Goal: Task Accomplishment & Management: Complete application form

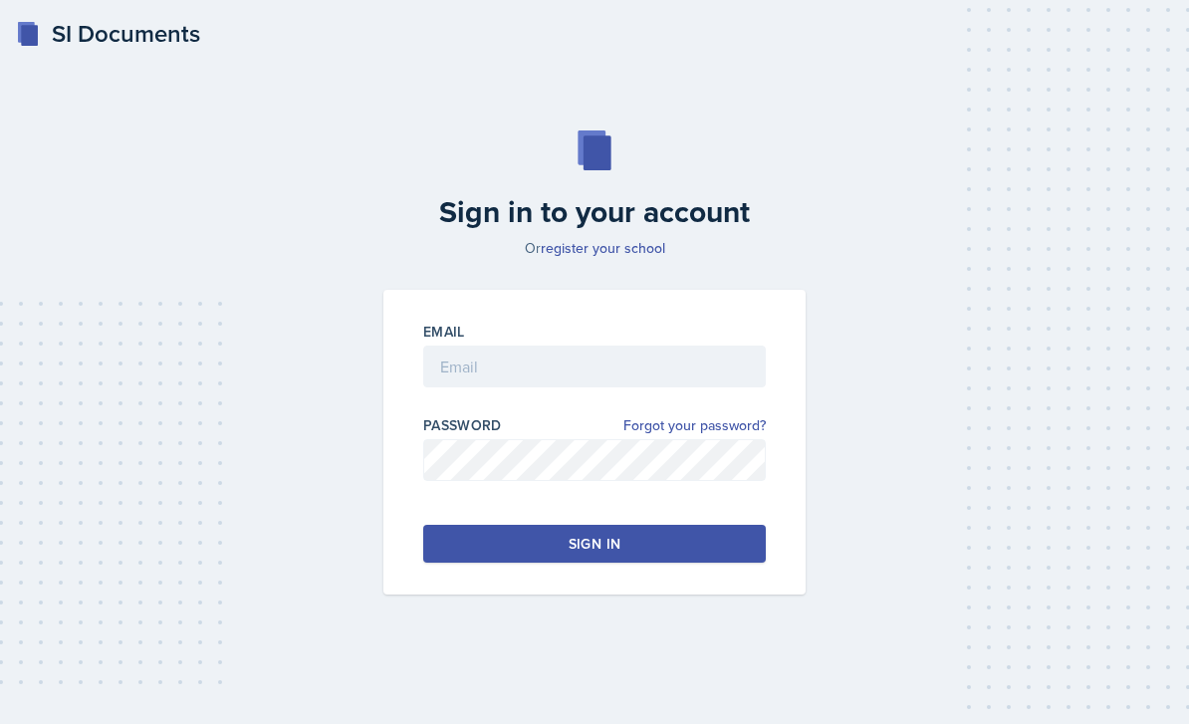
click at [574, 407] on div at bounding box center [594, 397] width 343 height 20
click at [567, 387] on input "email" at bounding box center [594, 367] width 343 height 42
type input "a"
type input "[EMAIL_ADDRESS][DOMAIN_NAME]"
click at [712, 563] on button "Sign in" at bounding box center [594, 544] width 343 height 38
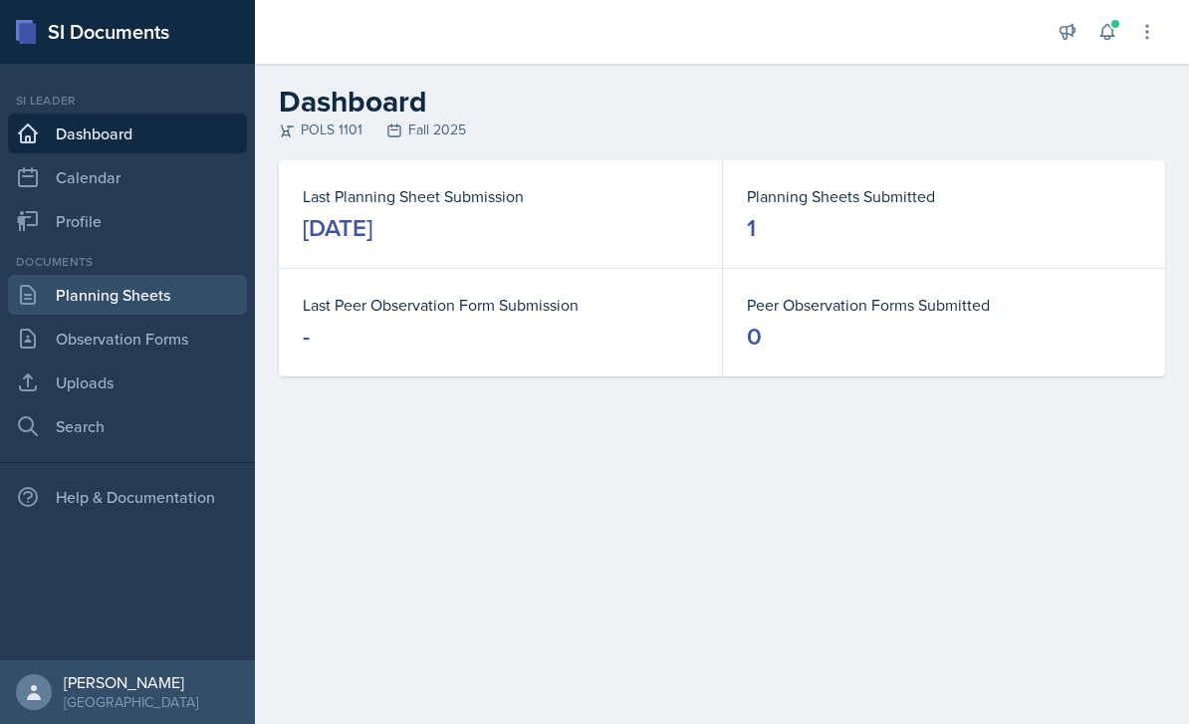
click at [203, 298] on link "Planning Sheets" at bounding box center [127, 295] width 239 height 40
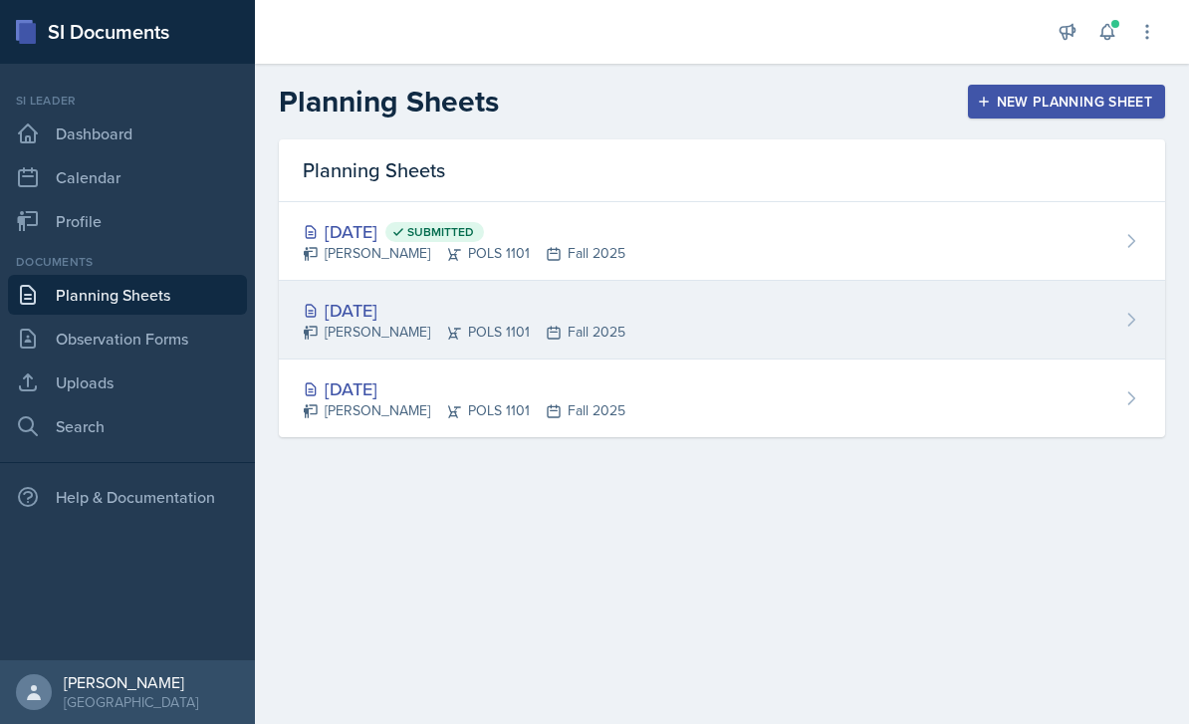
click at [547, 324] on div "[PERSON_NAME] POLS 1101 Fall 2025" at bounding box center [464, 332] width 323 height 21
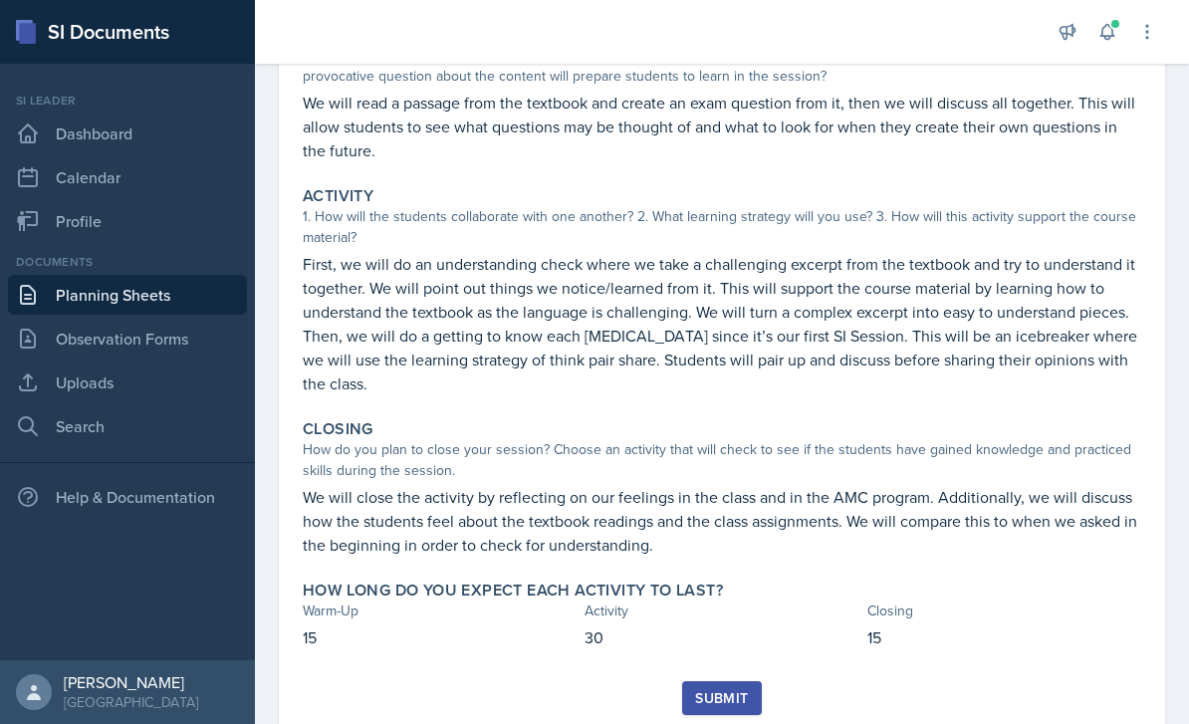
scroll to position [234, 0]
click at [740, 691] on div "Submit" at bounding box center [721, 699] width 53 height 16
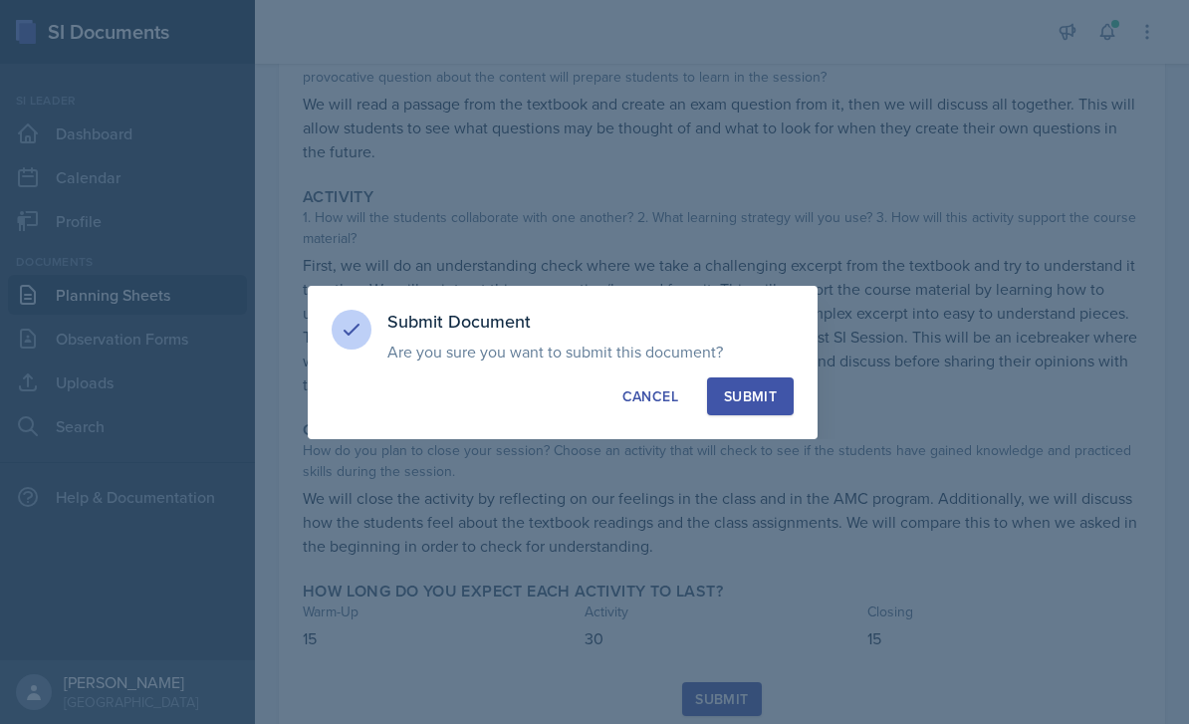
click at [744, 386] on div "Submit" at bounding box center [750, 396] width 53 height 20
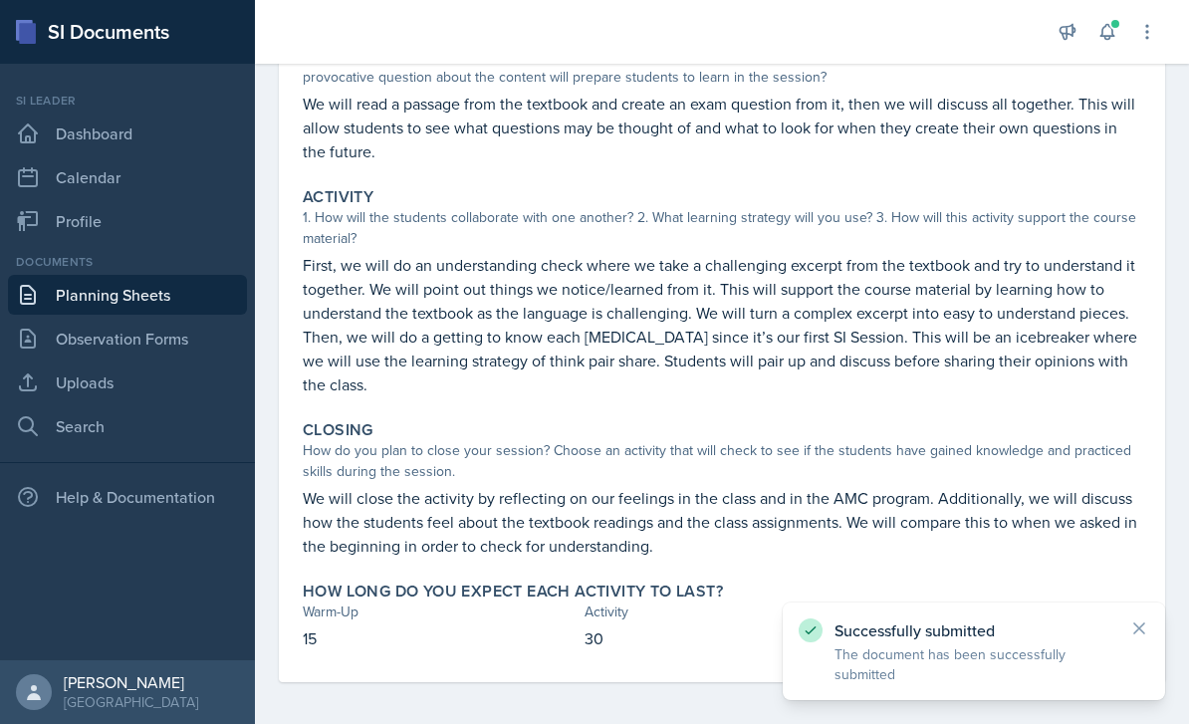
scroll to position [176, 0]
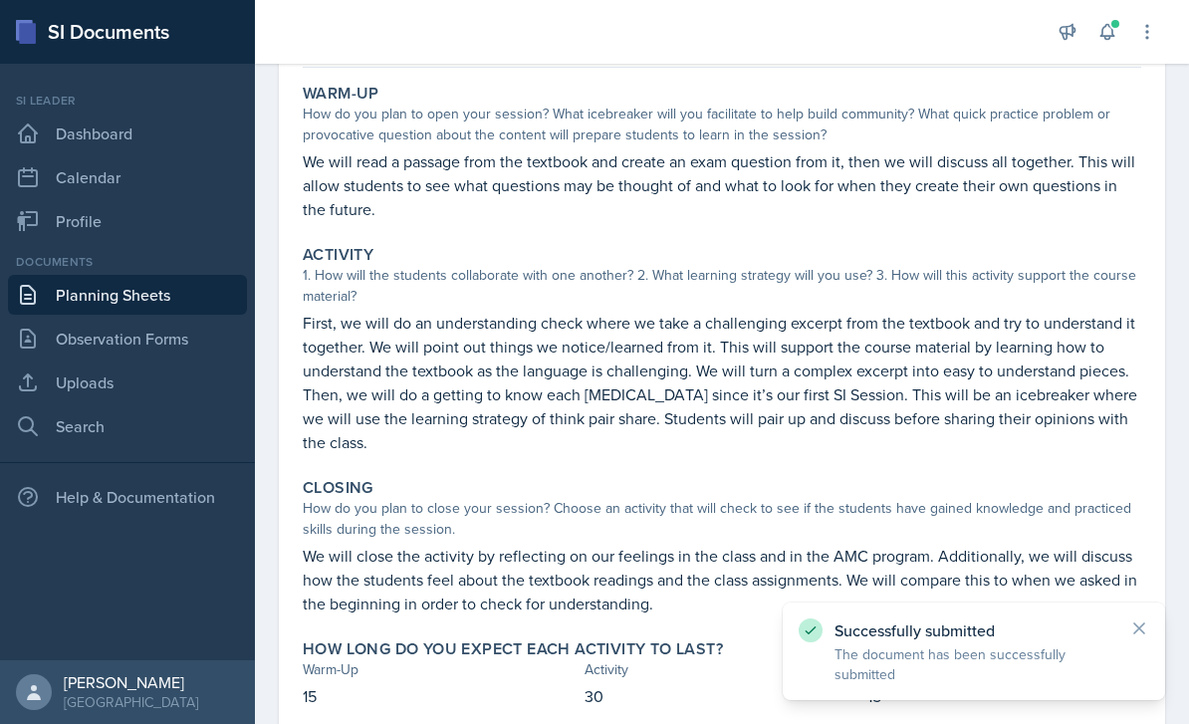
click at [109, 275] on link "Planning Sheets" at bounding box center [127, 295] width 239 height 40
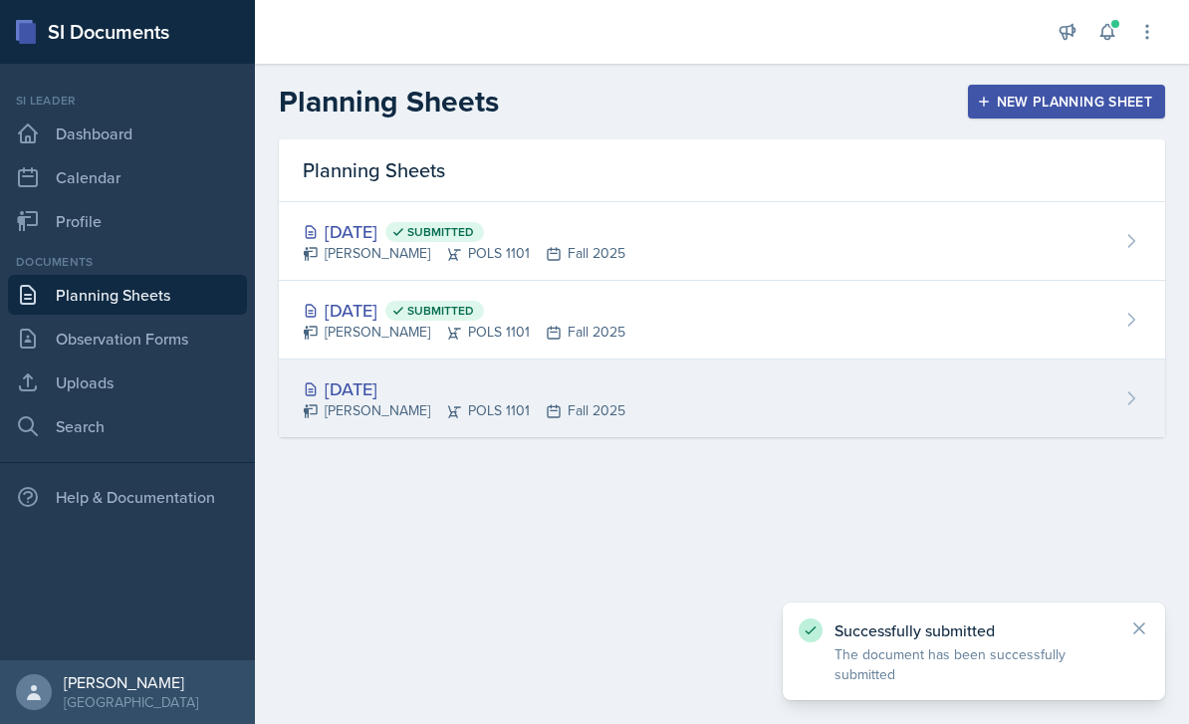
click at [546, 400] on div "[PERSON_NAME] POLS 1101 Fall 2025" at bounding box center [464, 410] width 323 height 21
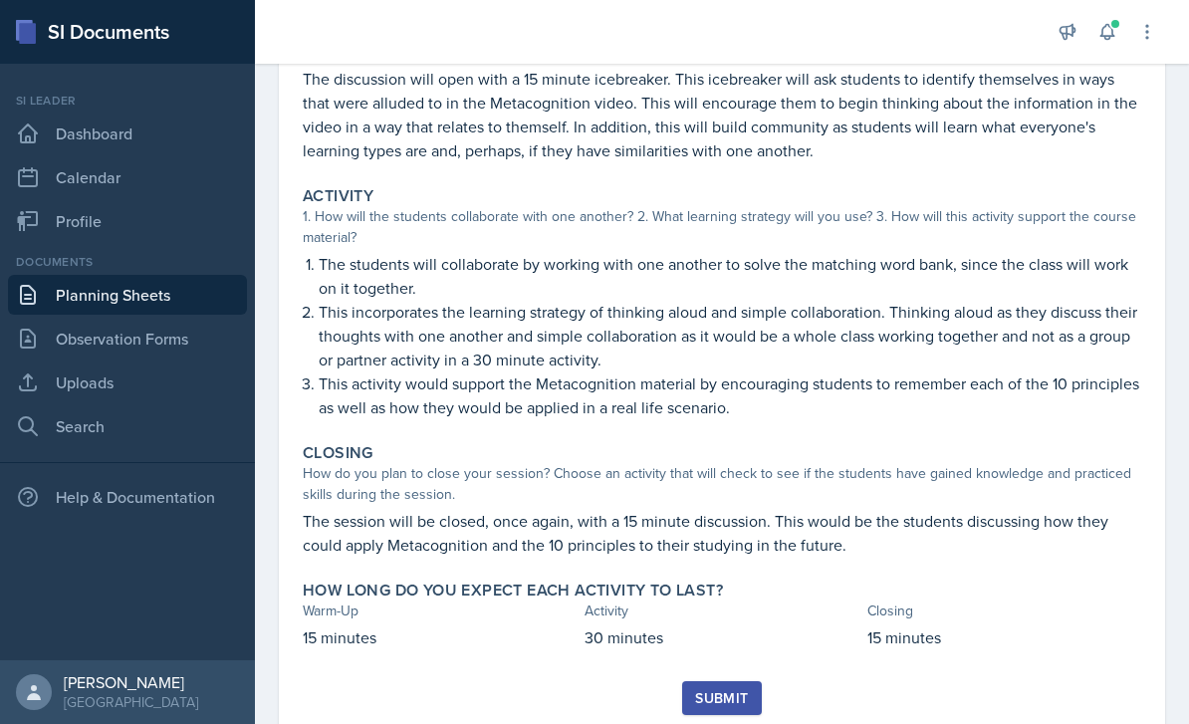
scroll to position [258, 0]
click at [746, 710] on button "Submit" at bounding box center [721, 699] width 79 height 34
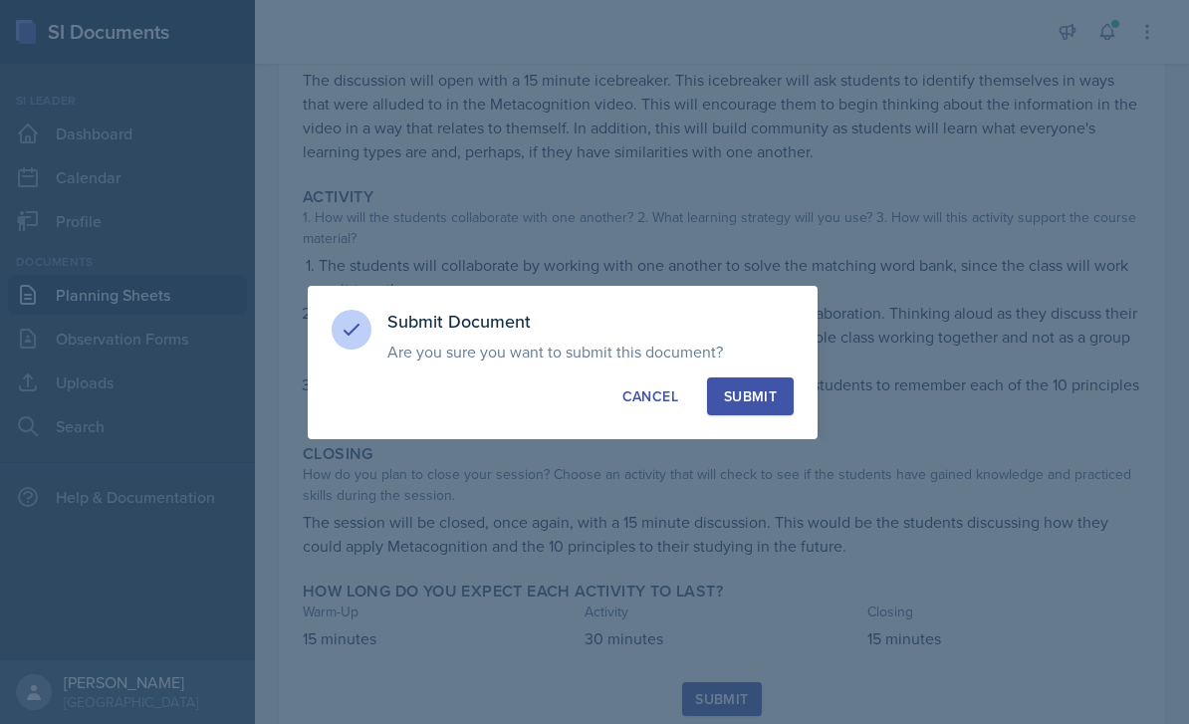
click at [772, 464] on div at bounding box center [594, 362] width 1189 height 724
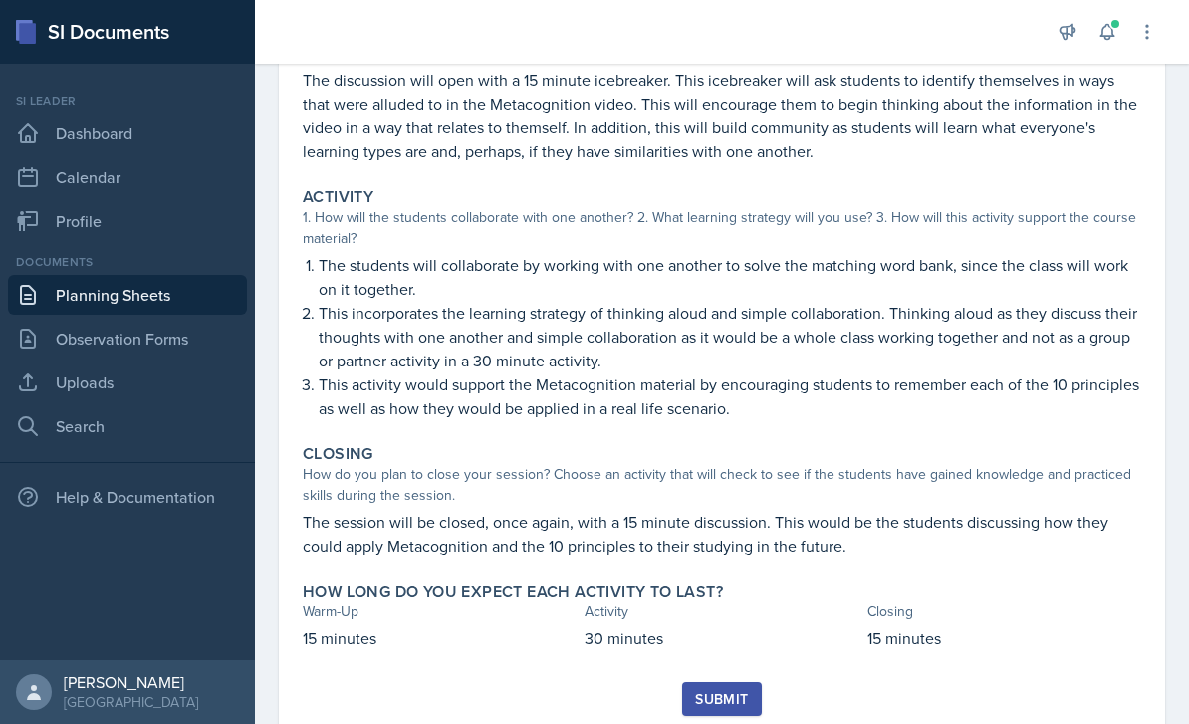
click at [742, 707] on div "Submit" at bounding box center [721, 699] width 53 height 16
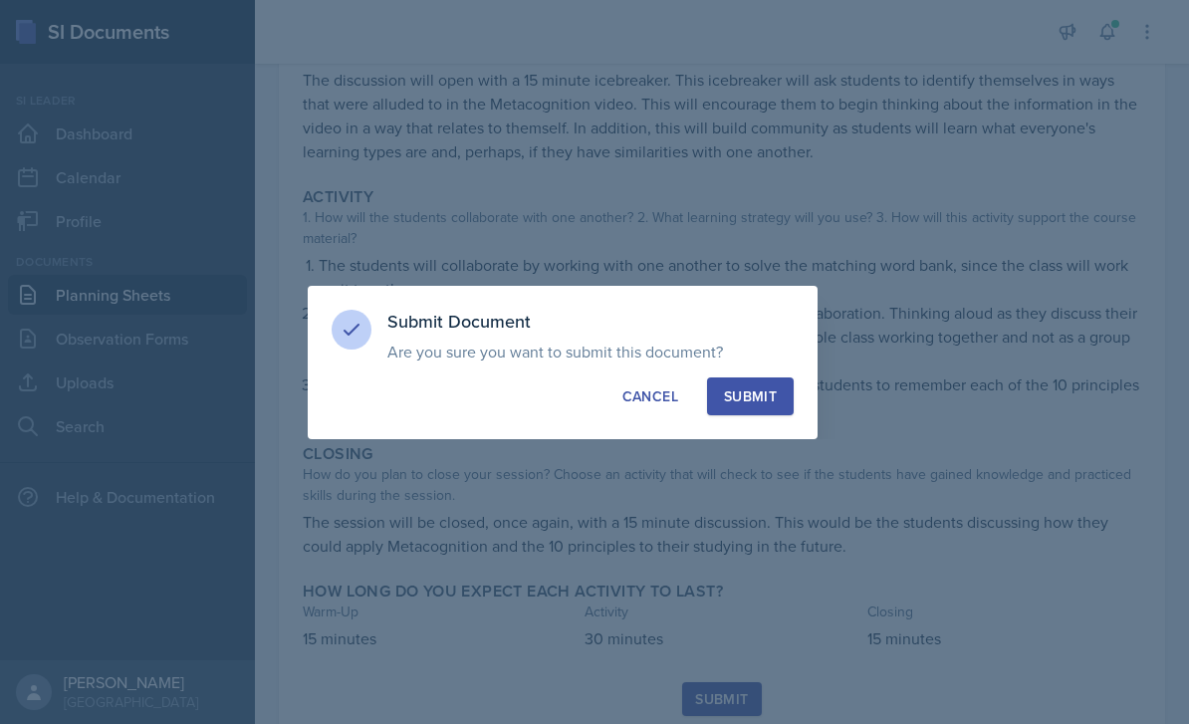
click at [756, 463] on div at bounding box center [594, 362] width 1189 height 724
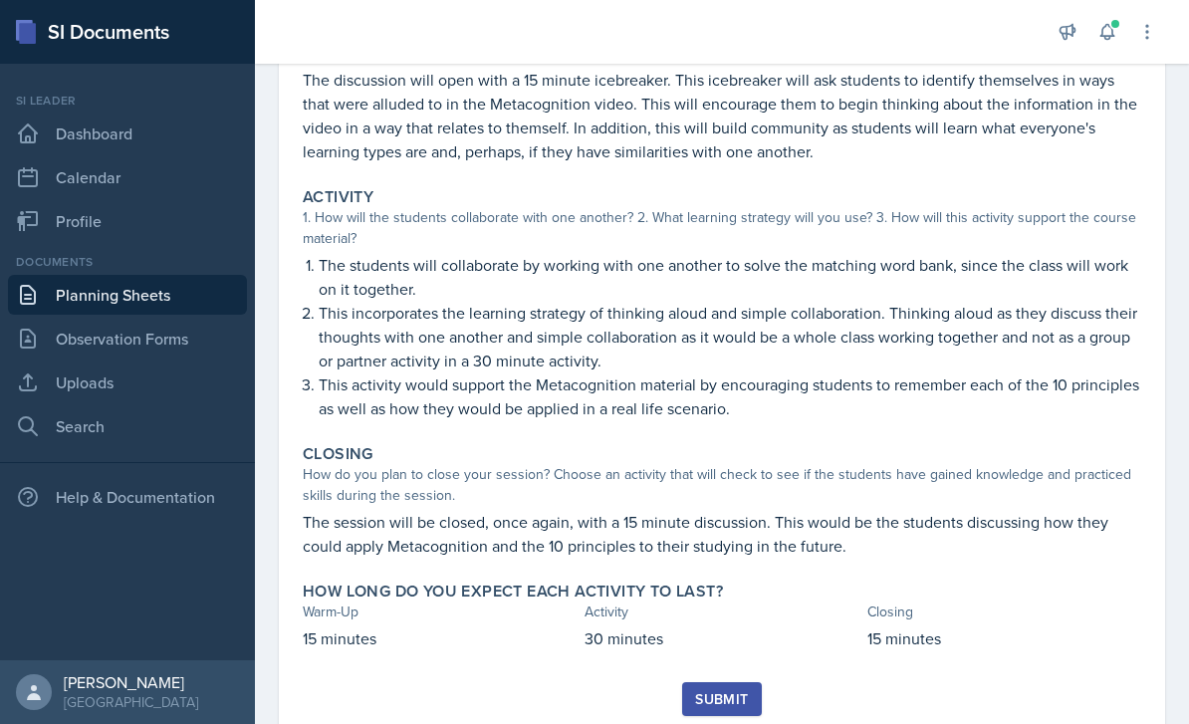
click at [729, 695] on div "Submit" at bounding box center [721, 699] width 53 height 16
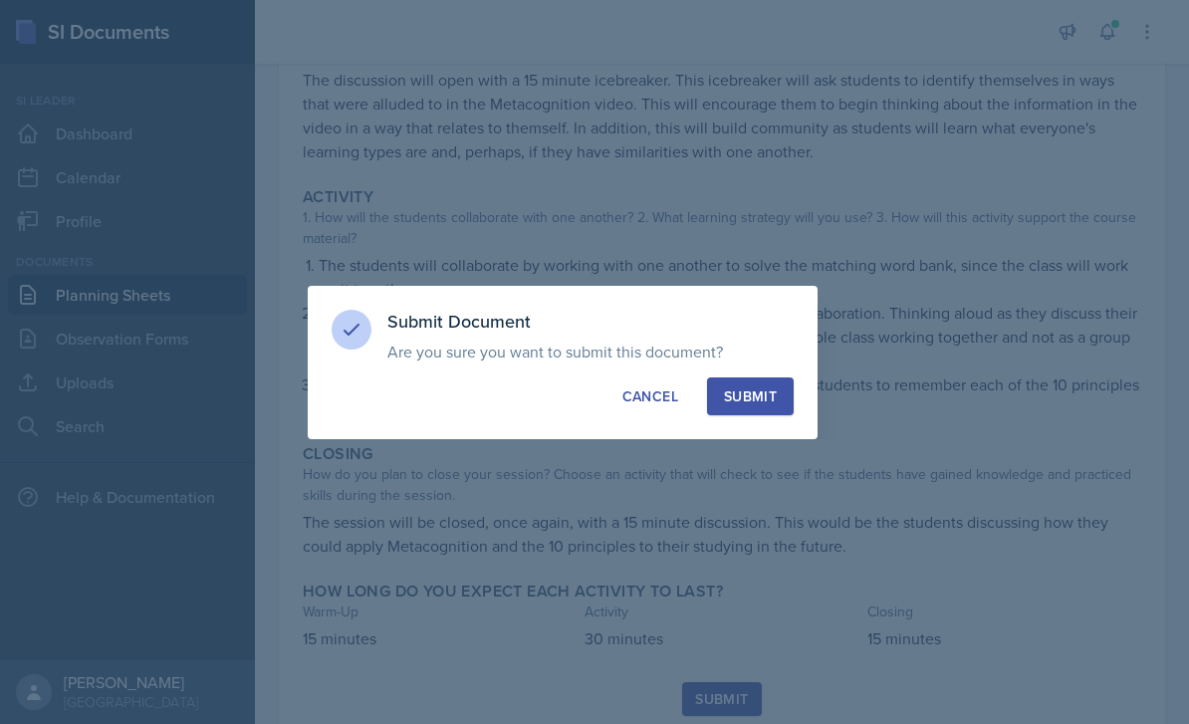
click at [748, 461] on div at bounding box center [594, 362] width 1189 height 724
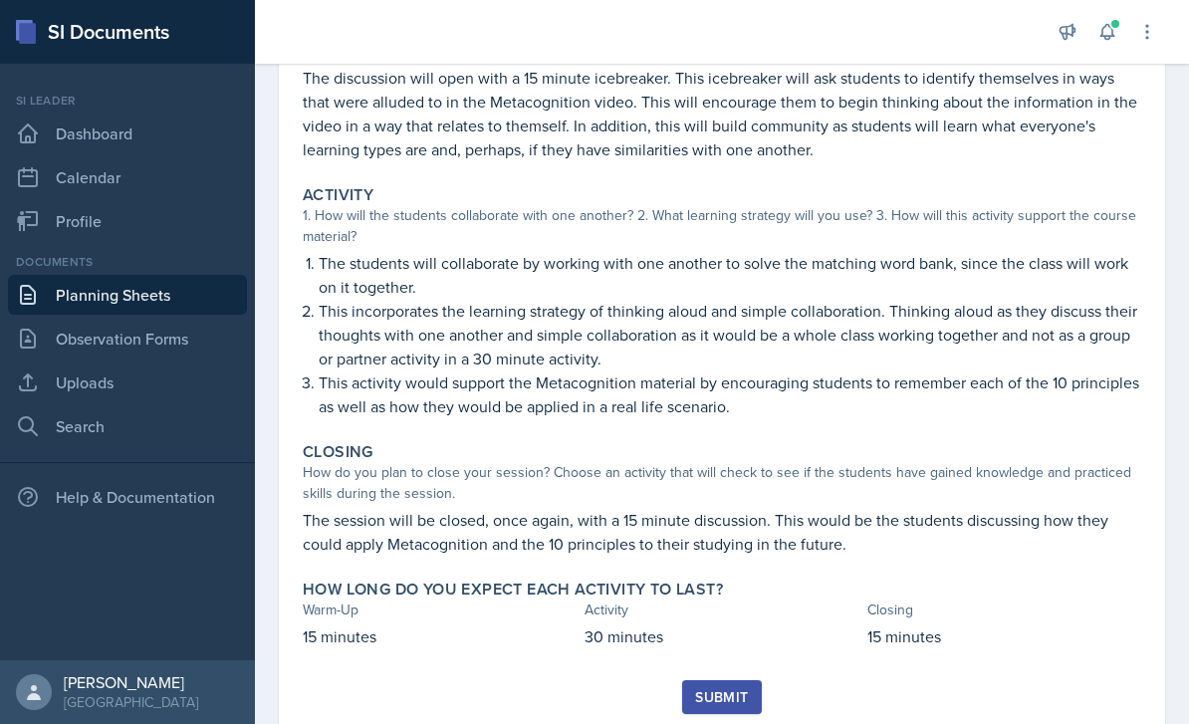
scroll to position [258, 0]
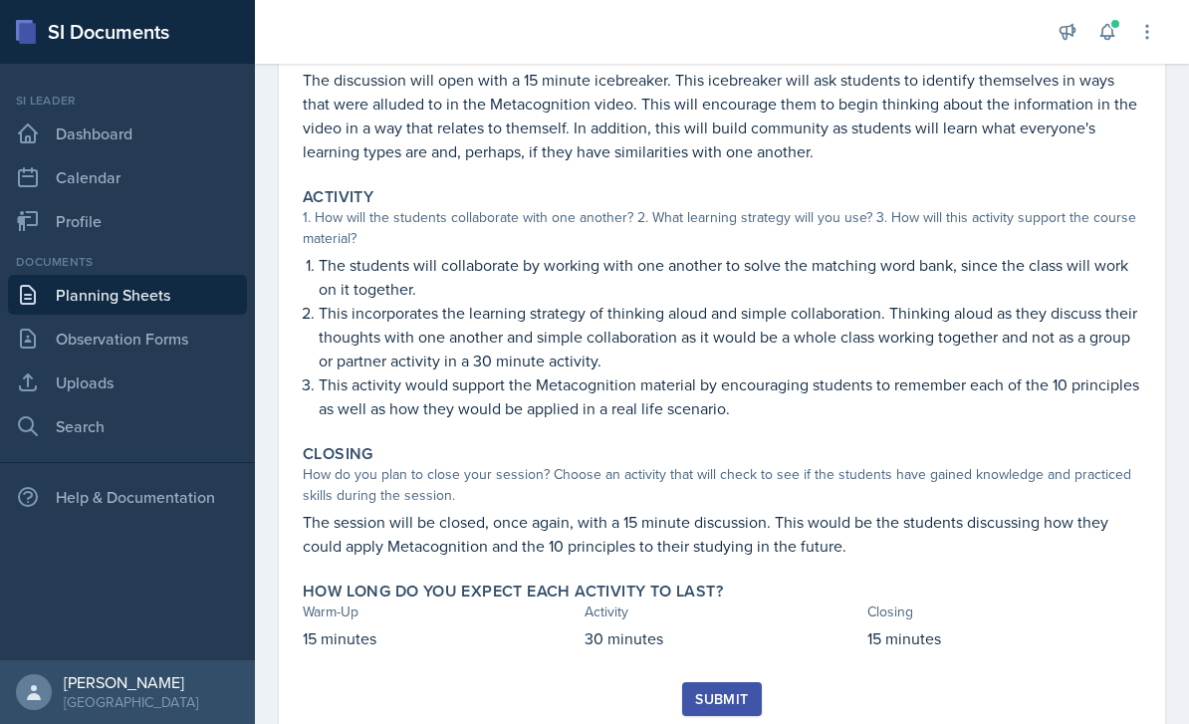
click at [752, 692] on button "Submit" at bounding box center [721, 699] width 79 height 34
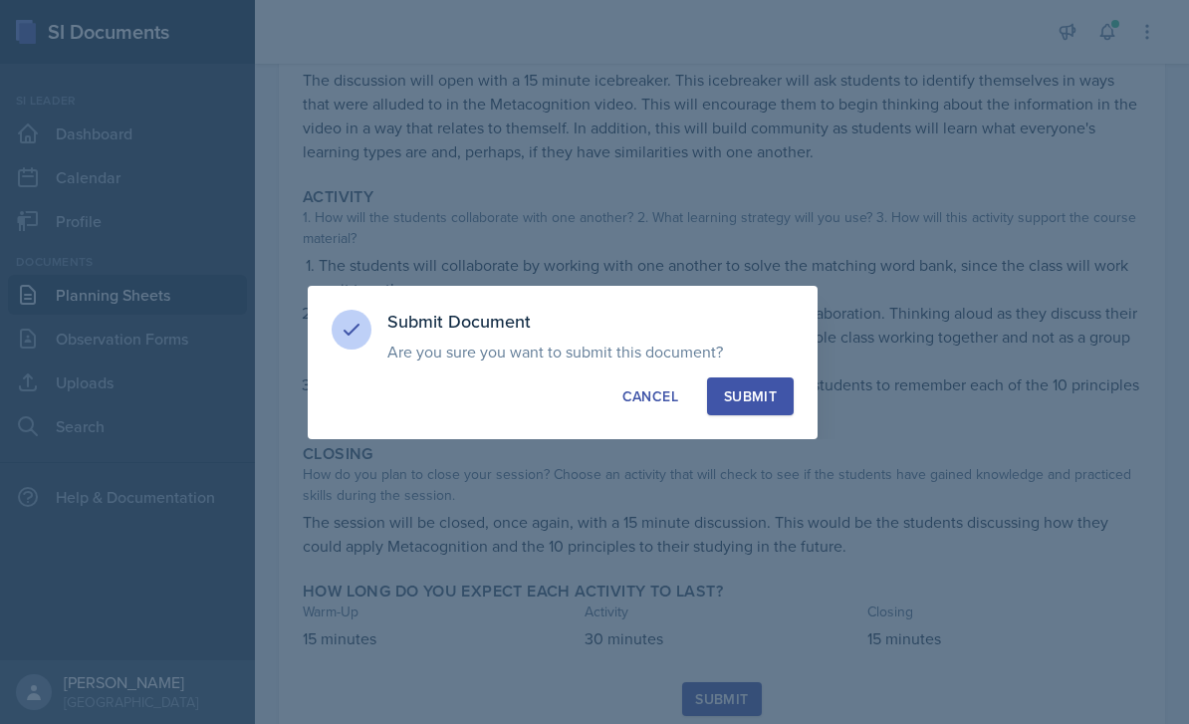
click at [776, 395] on div "Submit" at bounding box center [750, 396] width 53 height 20
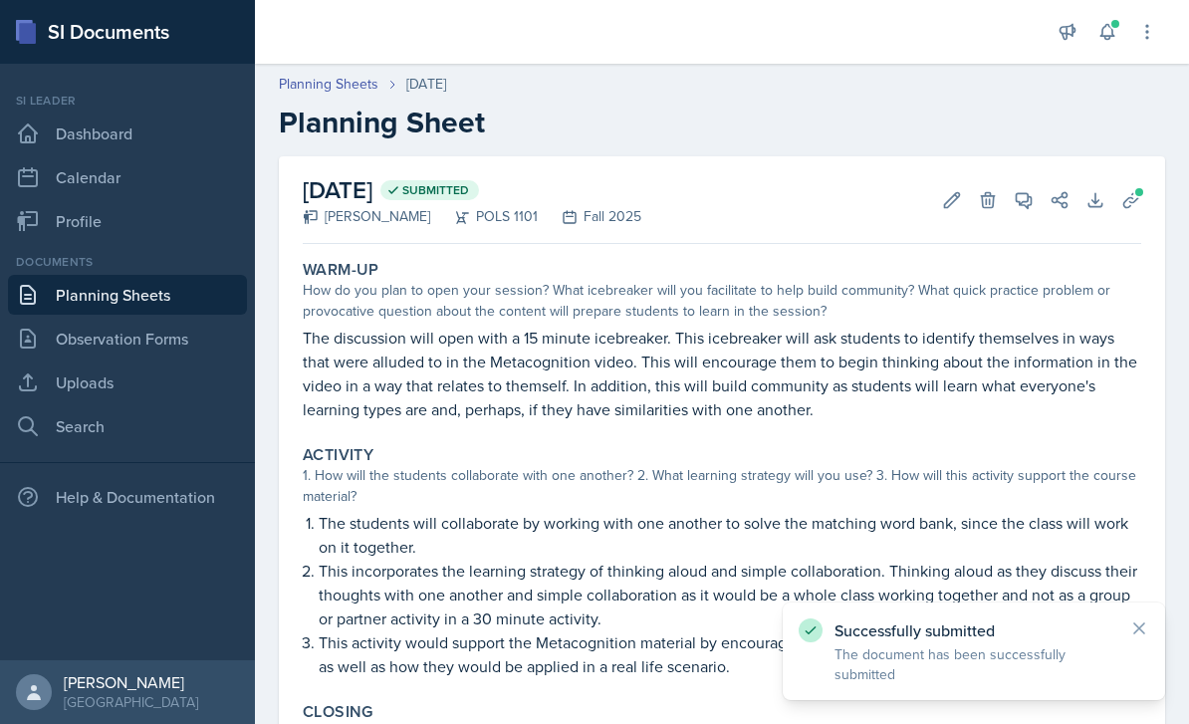
scroll to position [0, 0]
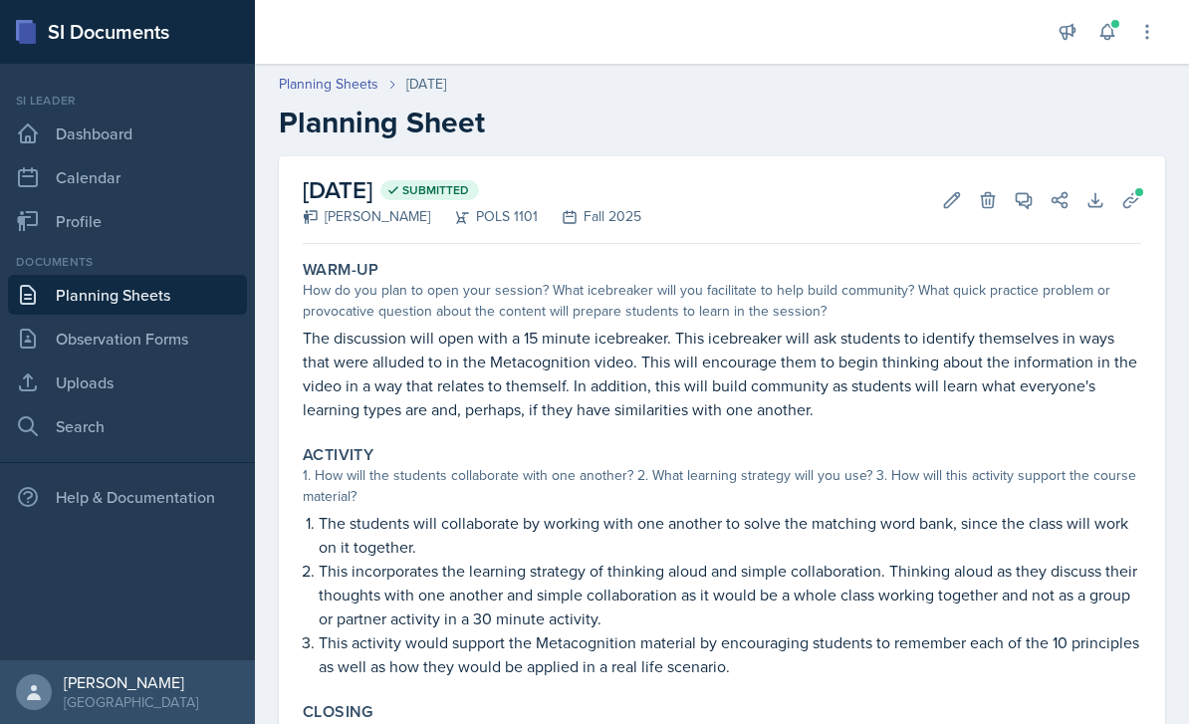
click at [93, 298] on link "Planning Sheets" at bounding box center [127, 295] width 239 height 40
